Goal: Check status: Check status

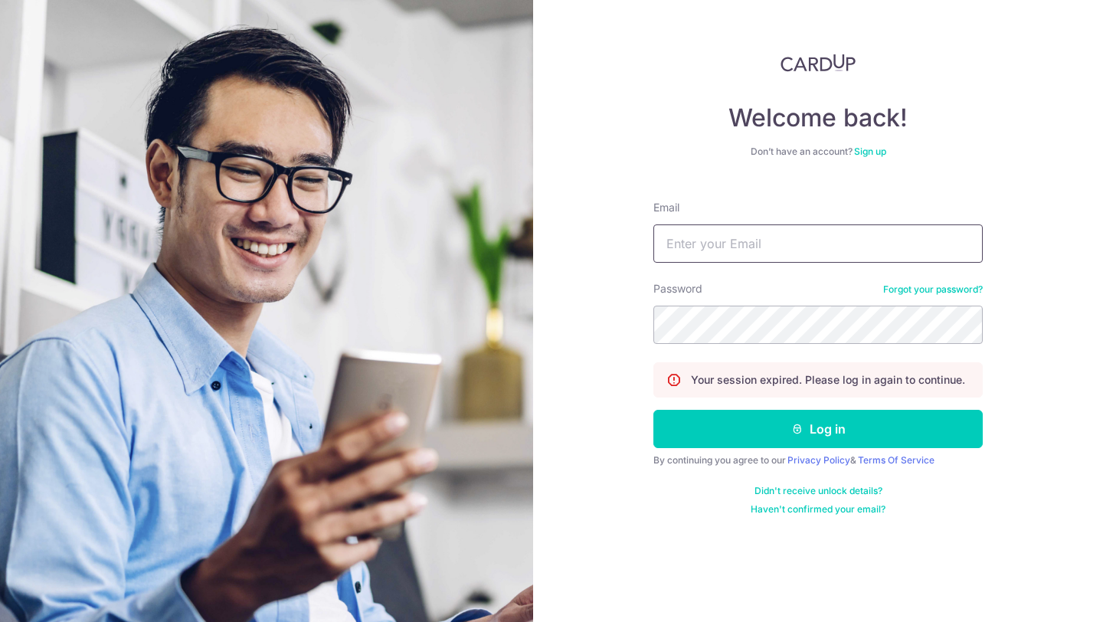
type input "[EMAIL_ADDRESS][DOMAIN_NAME]"
click at [857, 394] on div "Your session expired. Please log in again to continue." at bounding box center [818, 379] width 329 height 35
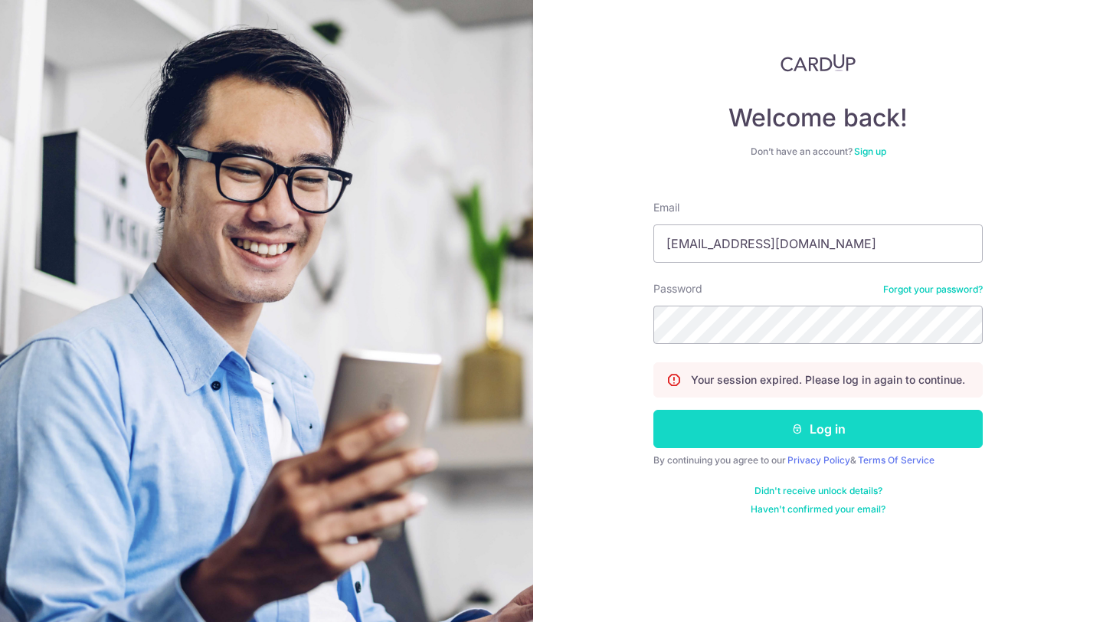
click at [846, 433] on button "Log in" at bounding box center [818, 429] width 329 height 38
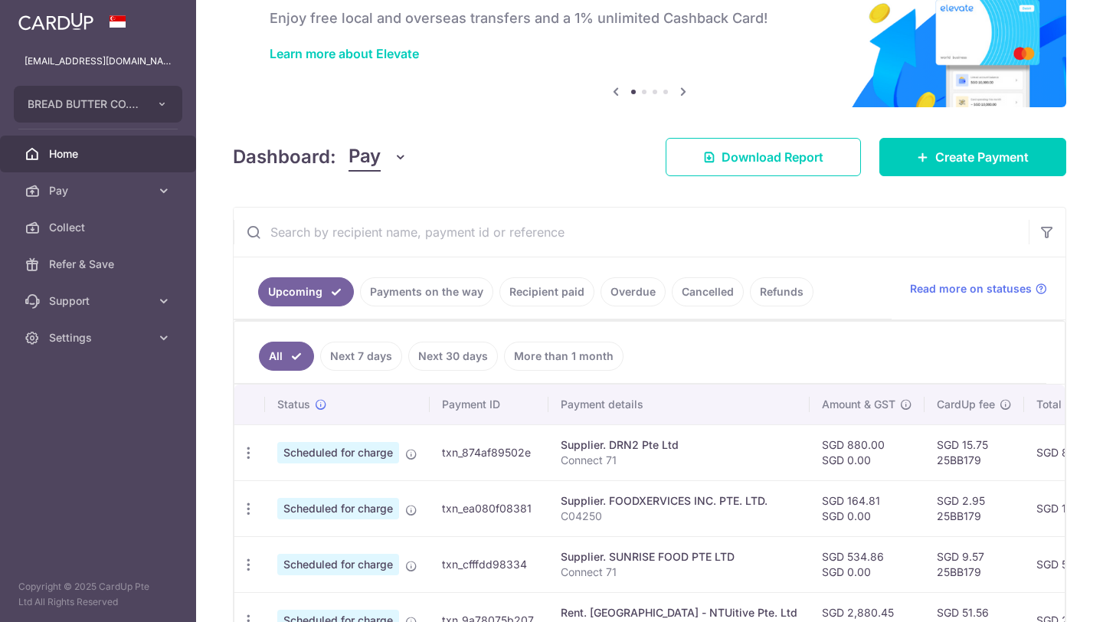
scroll to position [172, 0]
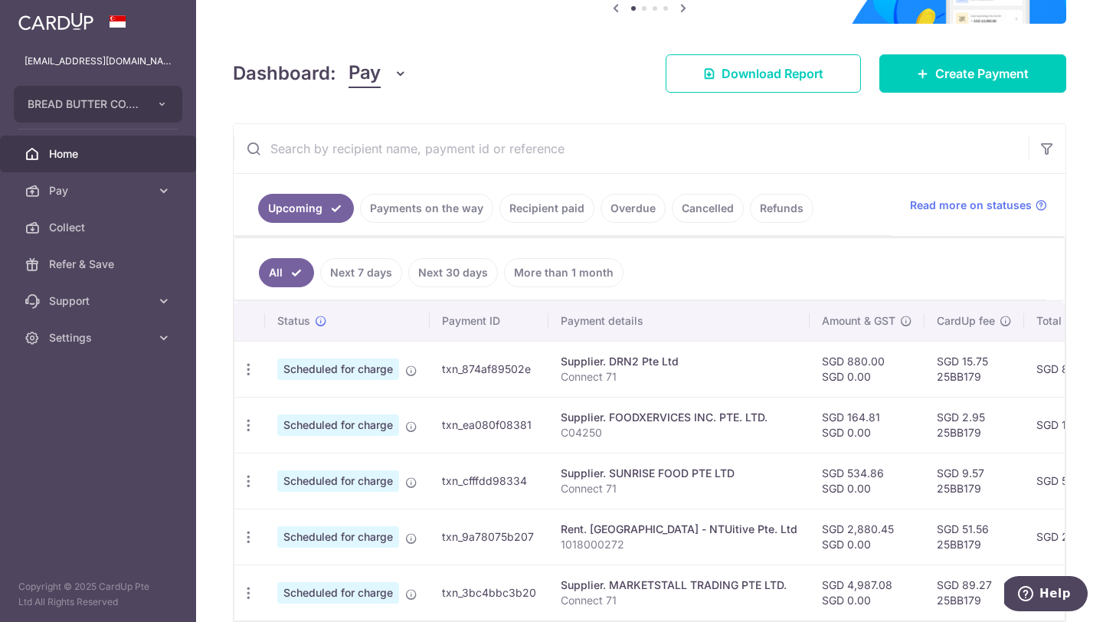
click at [421, 215] on link "Payments on the way" at bounding box center [426, 208] width 133 height 29
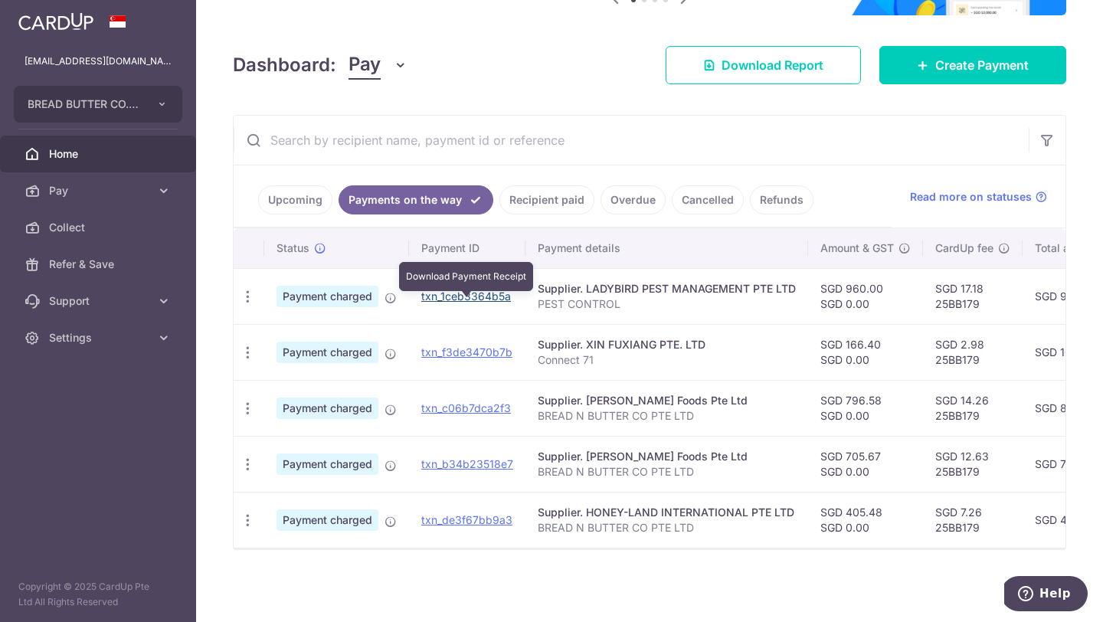
scroll to position [180, 0]
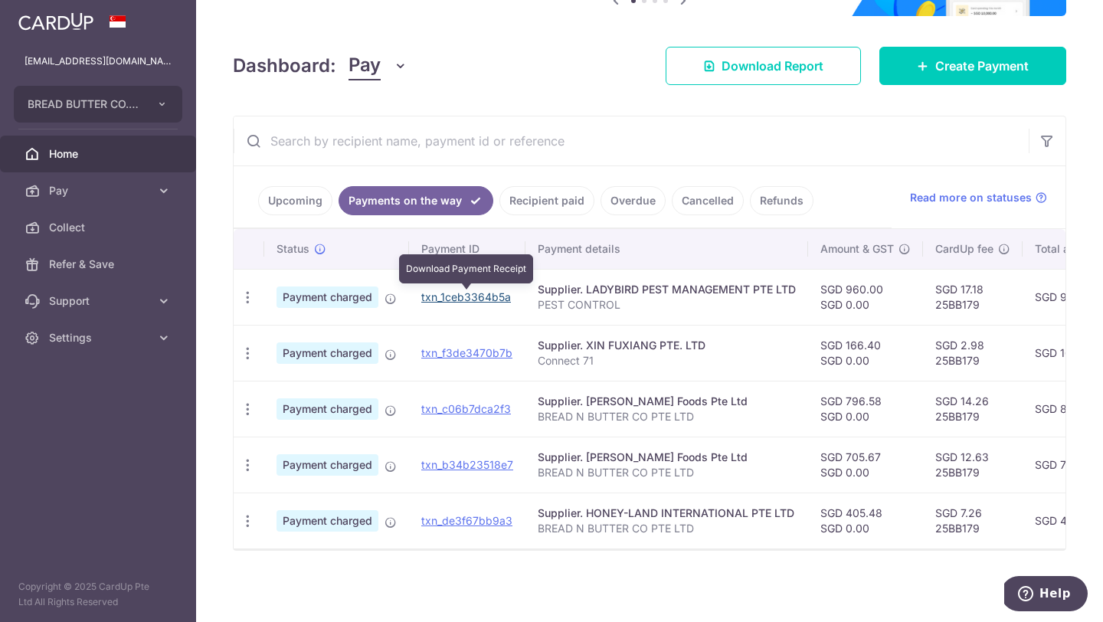
click at [477, 303] on link "txn_1ceb3364b5a" at bounding box center [466, 296] width 90 height 13
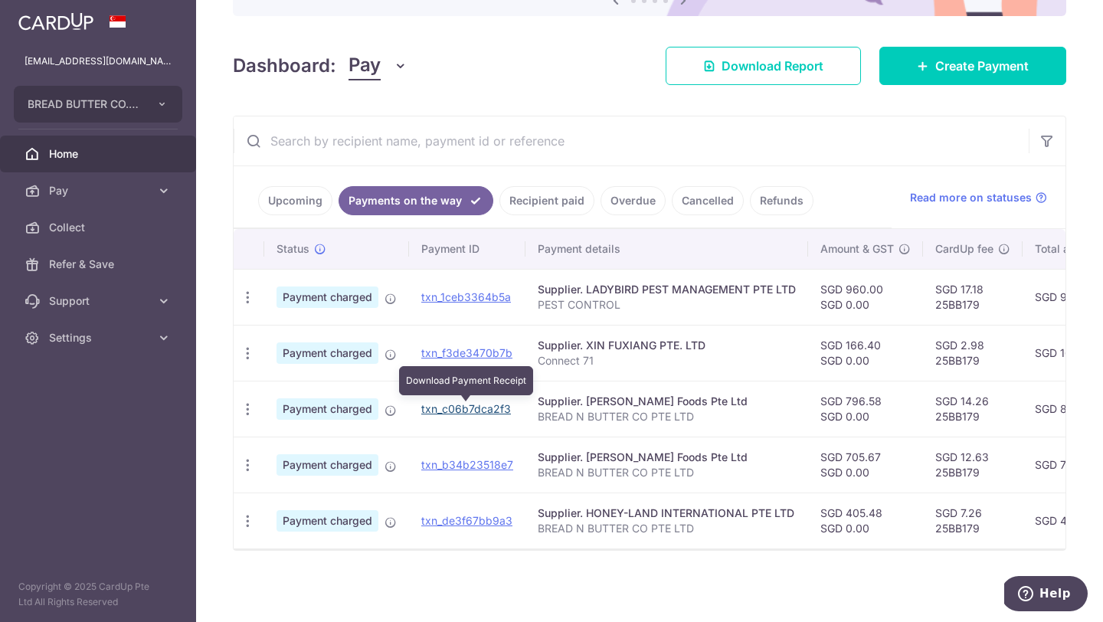
click at [487, 407] on link "txn_c06b7dca2f3" at bounding box center [466, 408] width 90 height 13
click at [496, 457] on td "txn_b34b23518e7" at bounding box center [467, 465] width 116 height 56
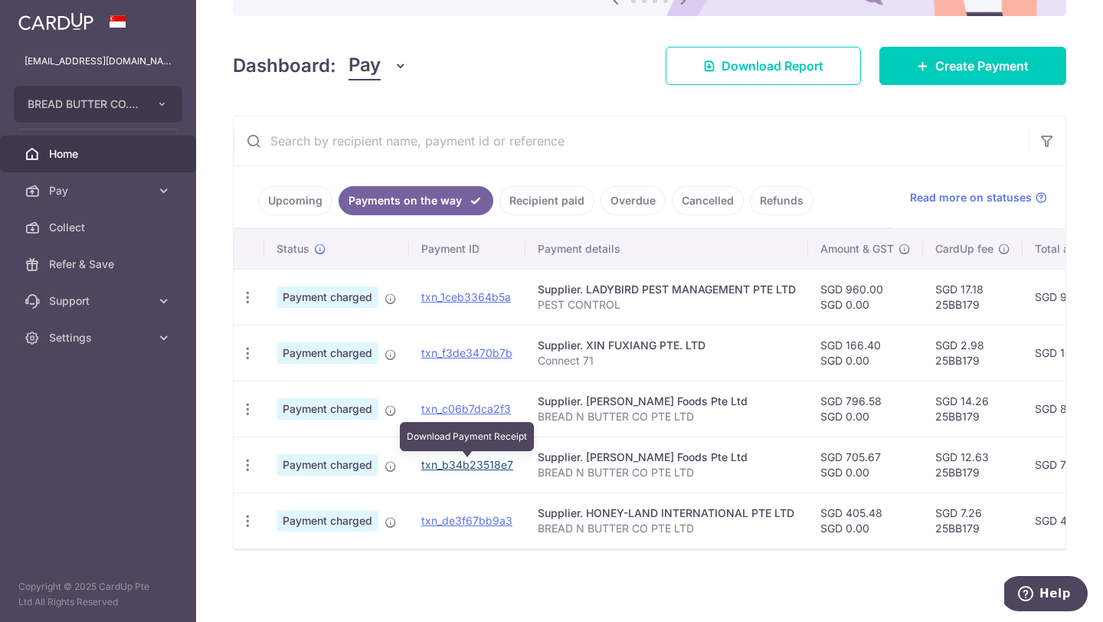
click at [487, 469] on link "txn_b34b23518e7" at bounding box center [467, 464] width 92 height 13
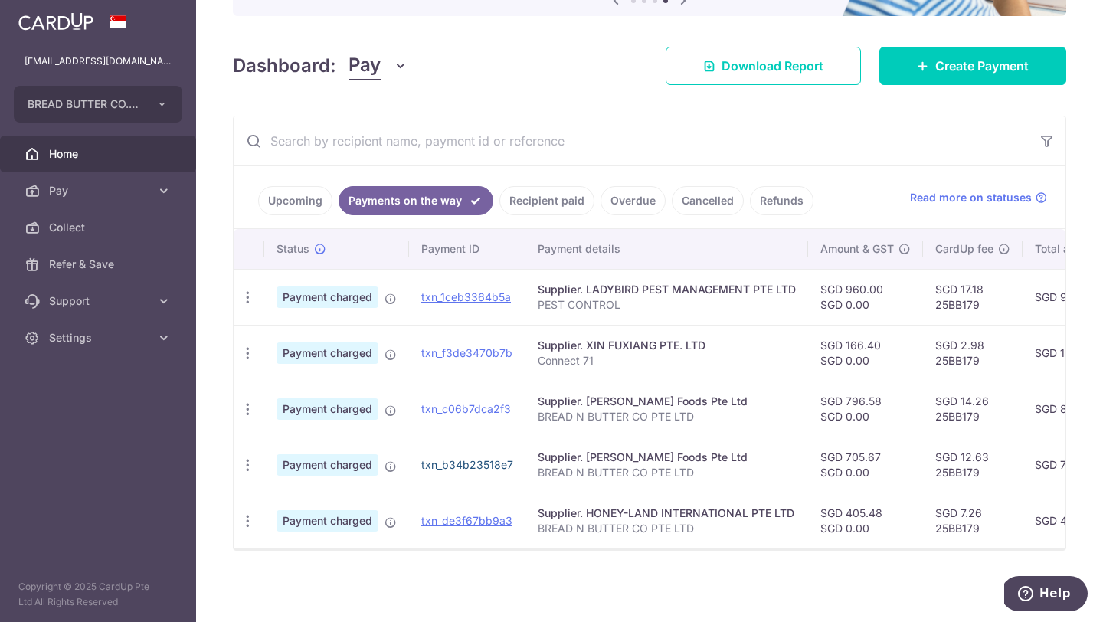
scroll to position [0, 0]
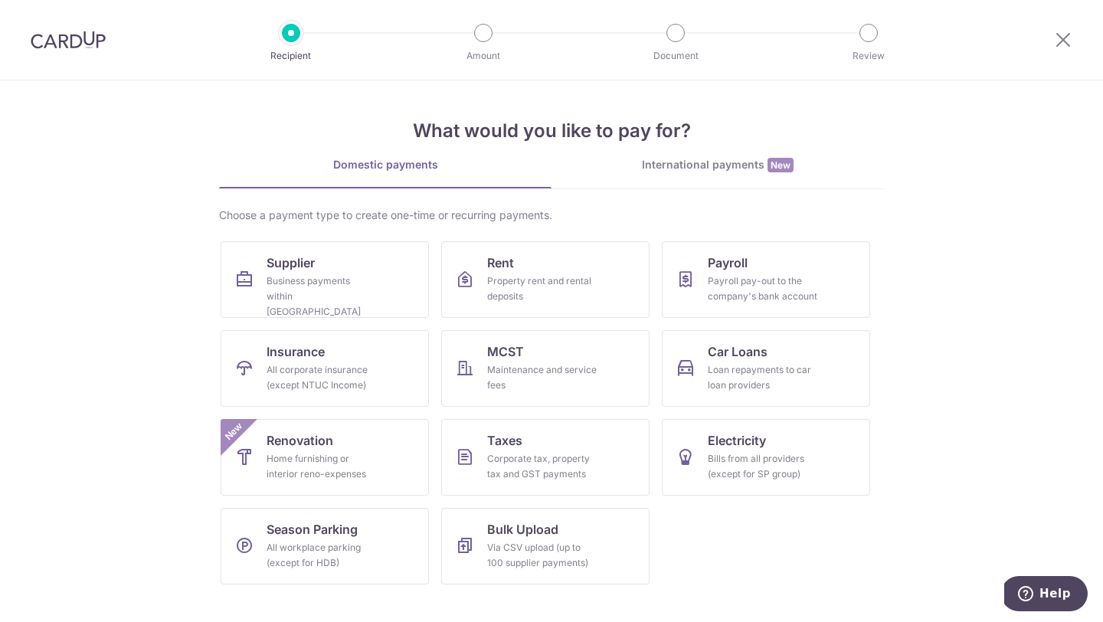
click at [77, 33] on img at bounding box center [68, 40] width 75 height 18
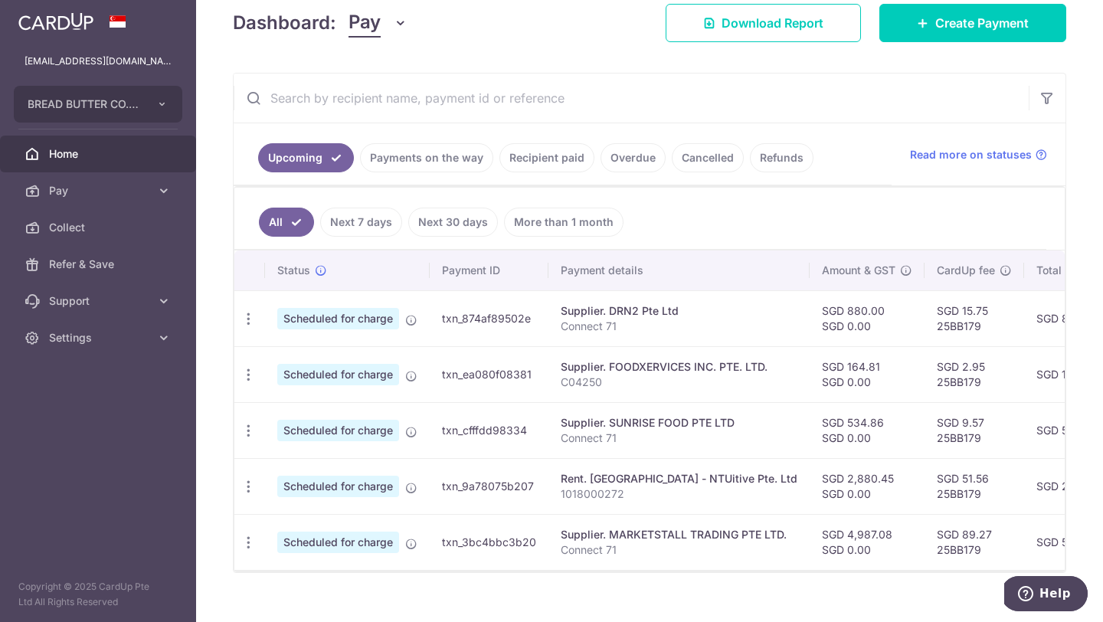
scroll to position [228, 0]
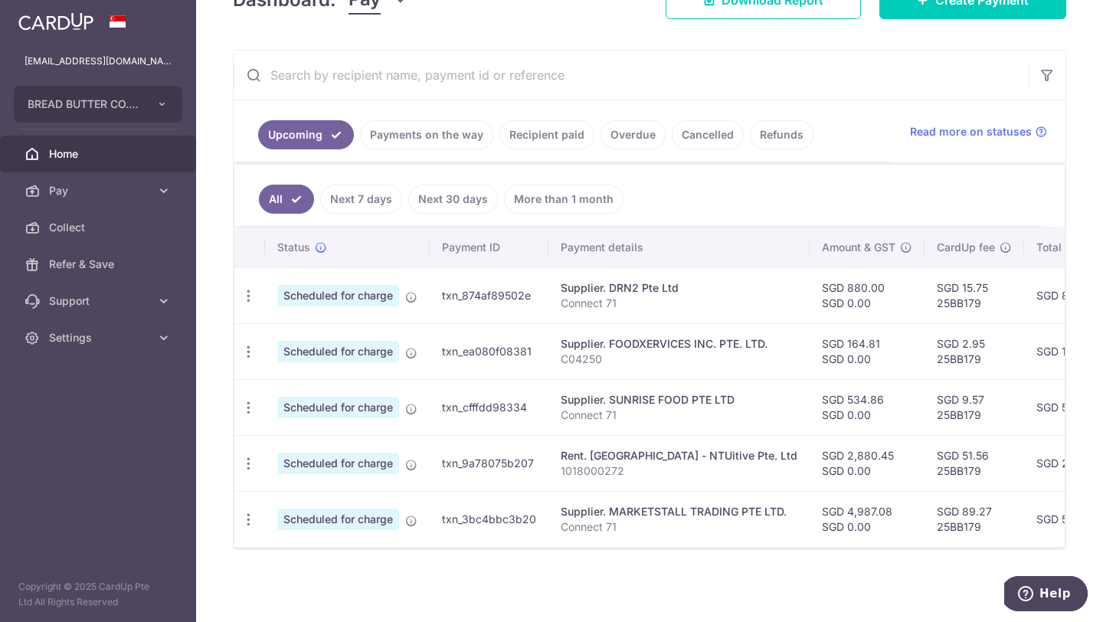
click at [436, 136] on link "Payments on the way" at bounding box center [426, 134] width 133 height 29
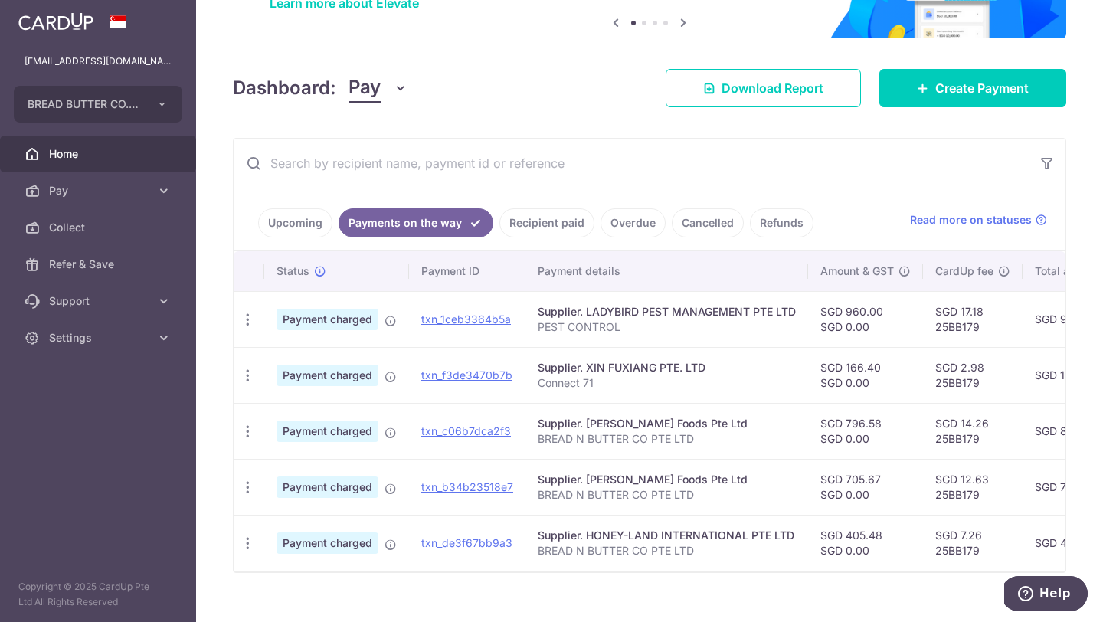
scroll to position [162, 0]
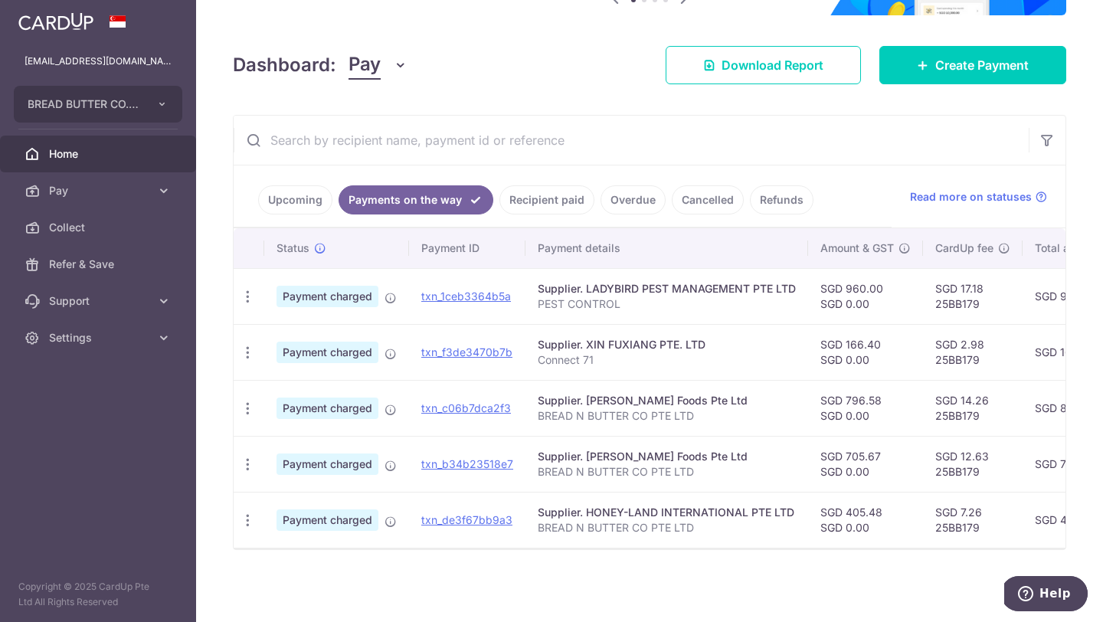
click at [531, 202] on link "Recipient paid" at bounding box center [547, 199] width 95 height 29
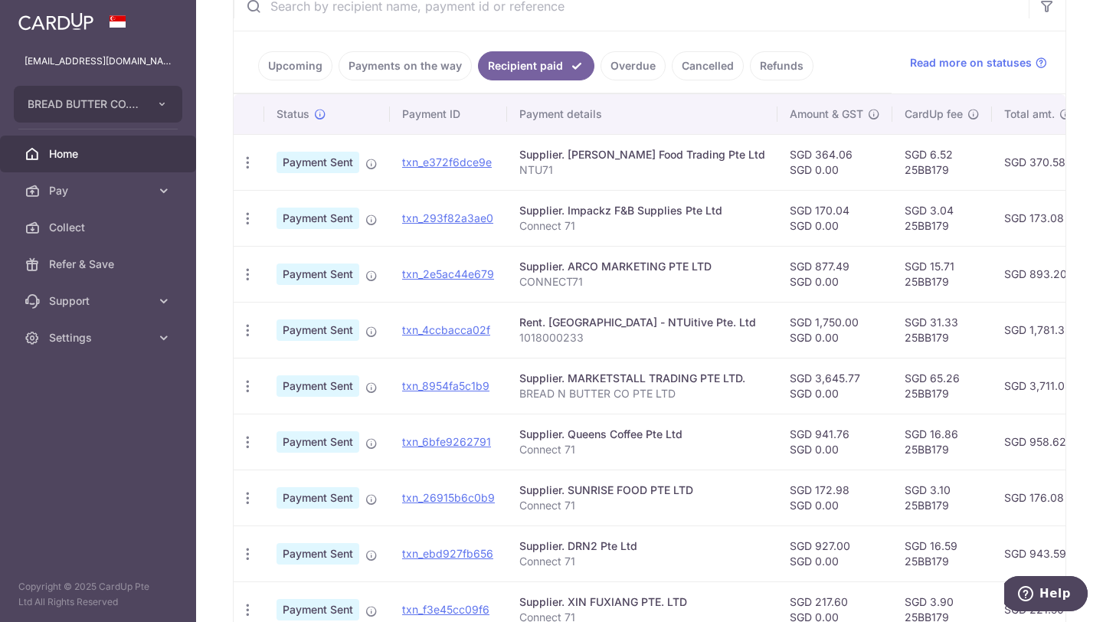
scroll to position [242, 0]
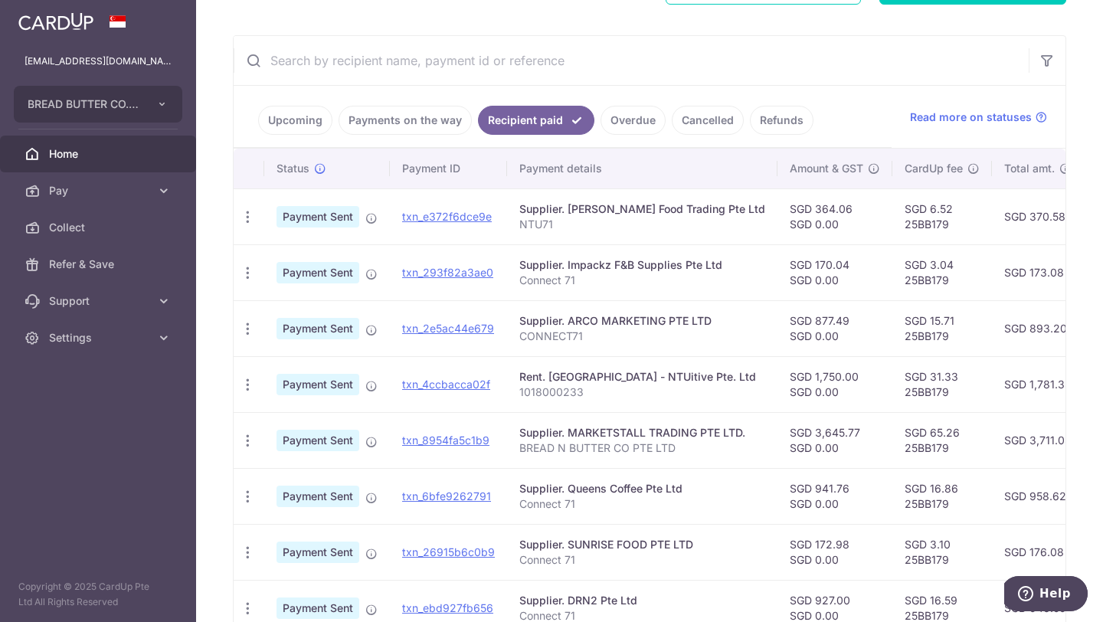
click at [311, 122] on link "Upcoming" at bounding box center [295, 120] width 74 height 29
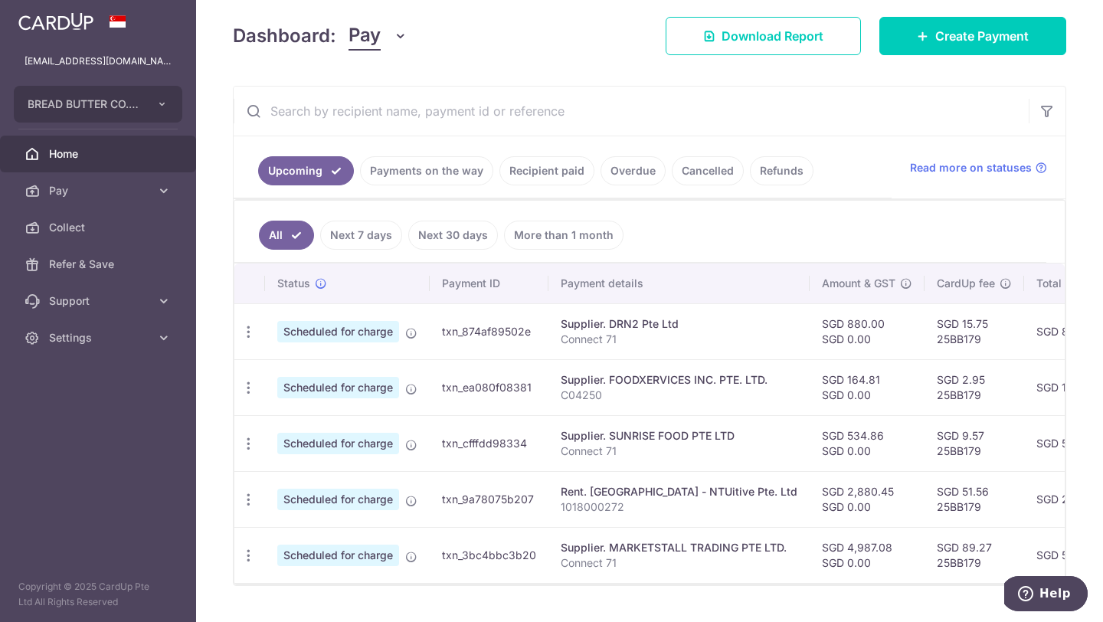
scroll to position [228, 0]
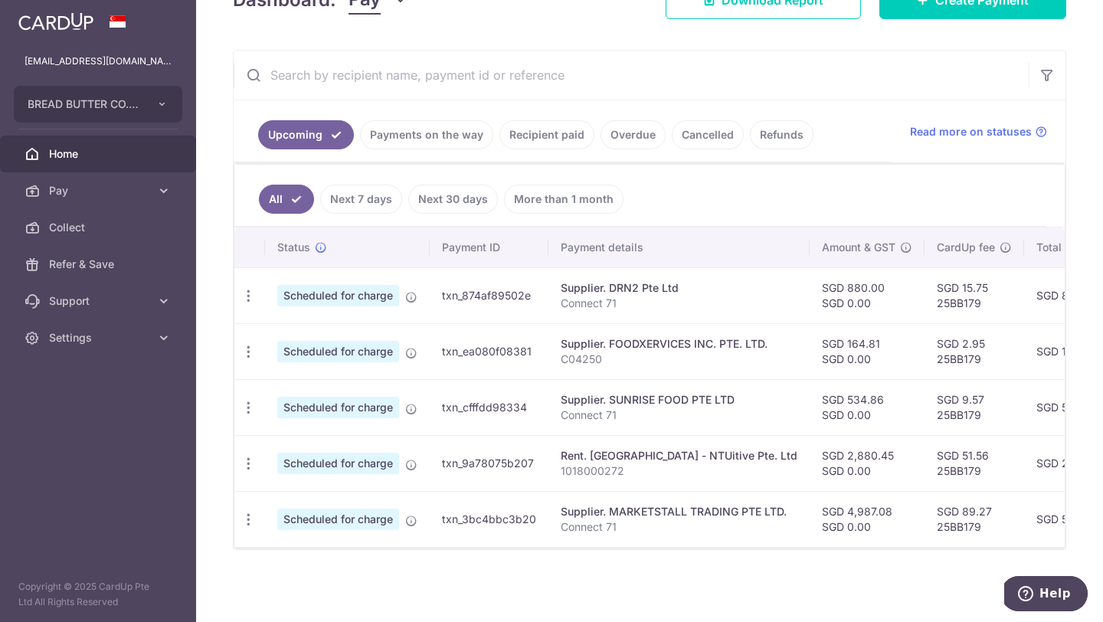
click at [413, 150] on ul "Upcoming Payments on the way Recipient paid Overdue Cancelled Refunds" at bounding box center [563, 131] width 658 height 62
click at [420, 146] on link "Payments on the way" at bounding box center [426, 134] width 133 height 29
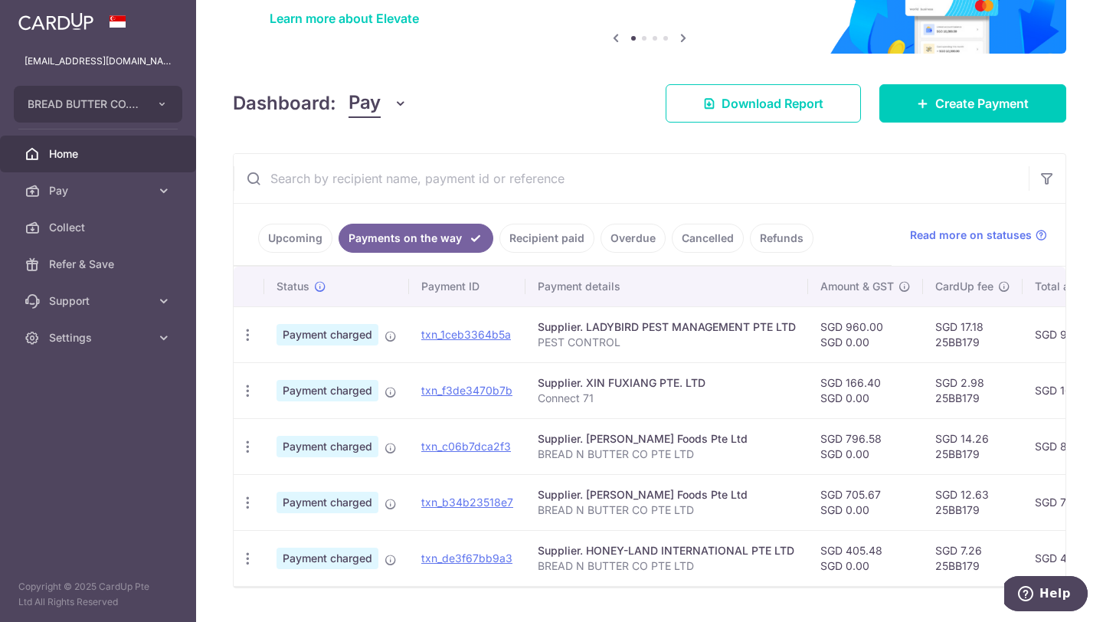
scroll to position [162, 0]
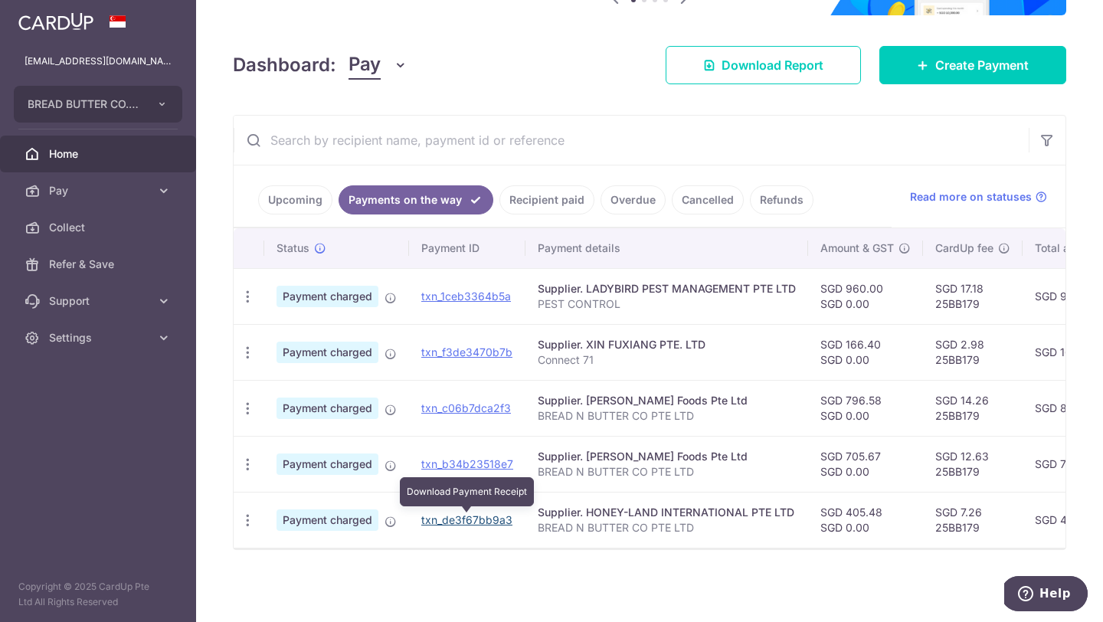
click at [498, 524] on link "txn_de3f67bb9a3" at bounding box center [466, 519] width 91 height 13
